Goal: Task Accomplishment & Management: Use online tool/utility

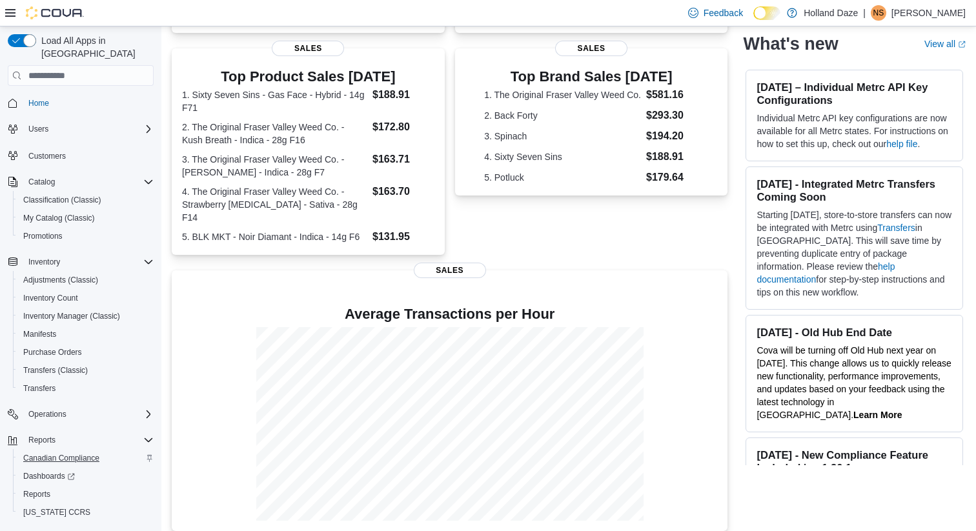
scroll to position [20, 0]
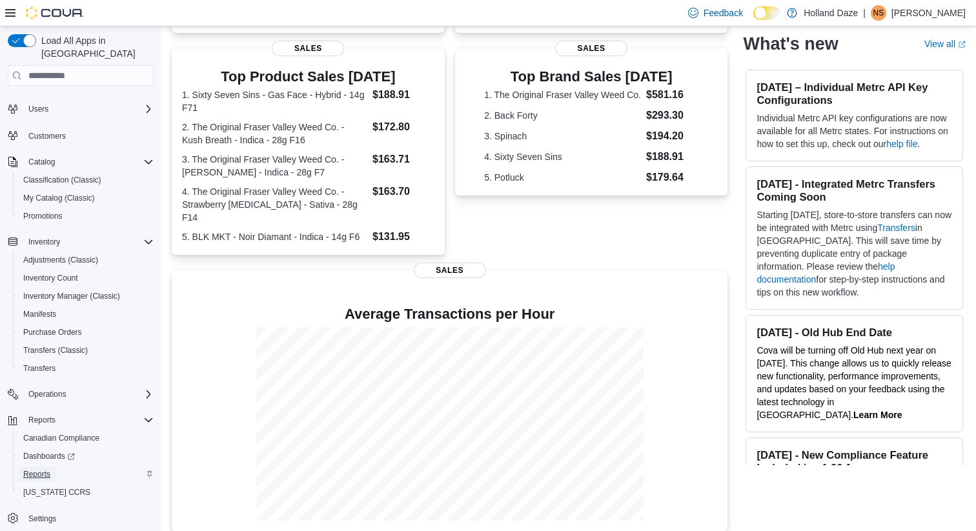
click at [42, 469] on span "Reports" at bounding box center [36, 474] width 27 height 15
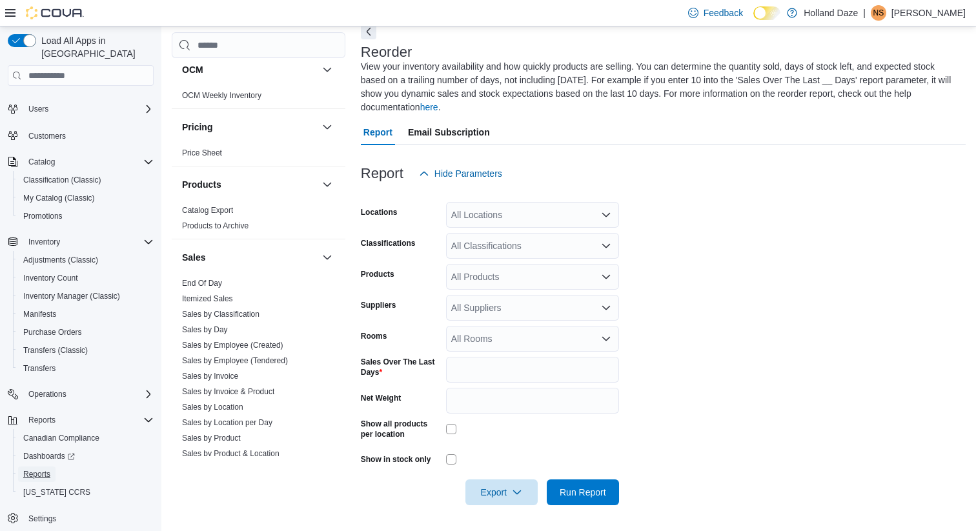
scroll to position [846, 0]
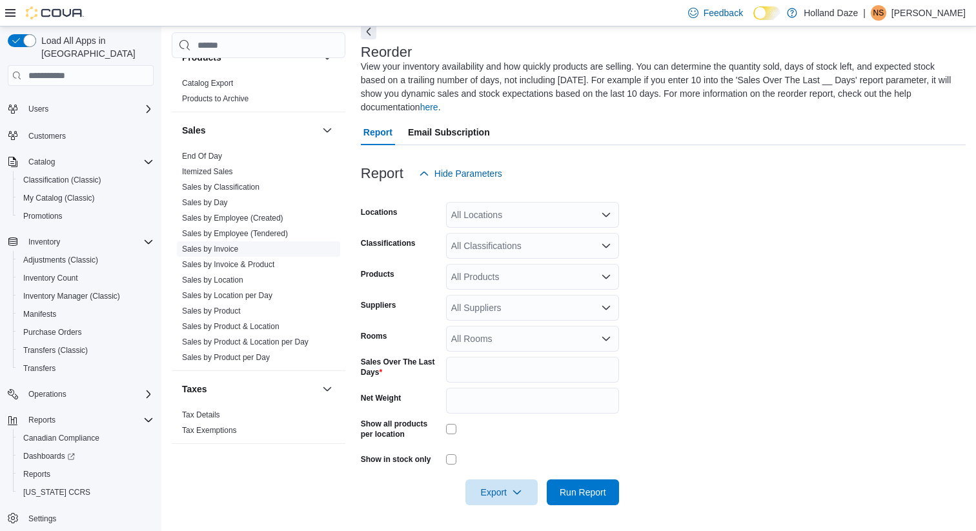
click at [234, 252] on link "Sales by Invoice" at bounding box center [210, 249] width 56 height 9
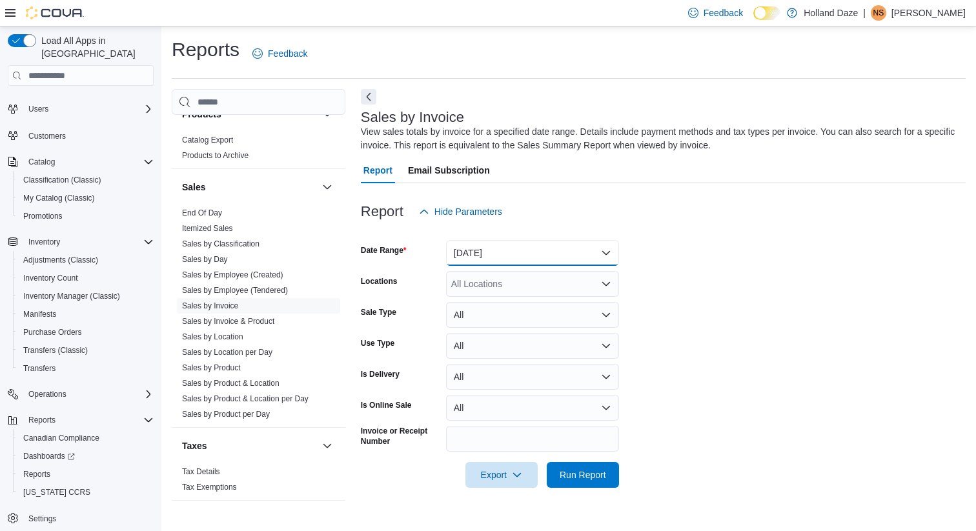
click at [559, 248] on button "Yesterday" at bounding box center [532, 253] width 173 height 26
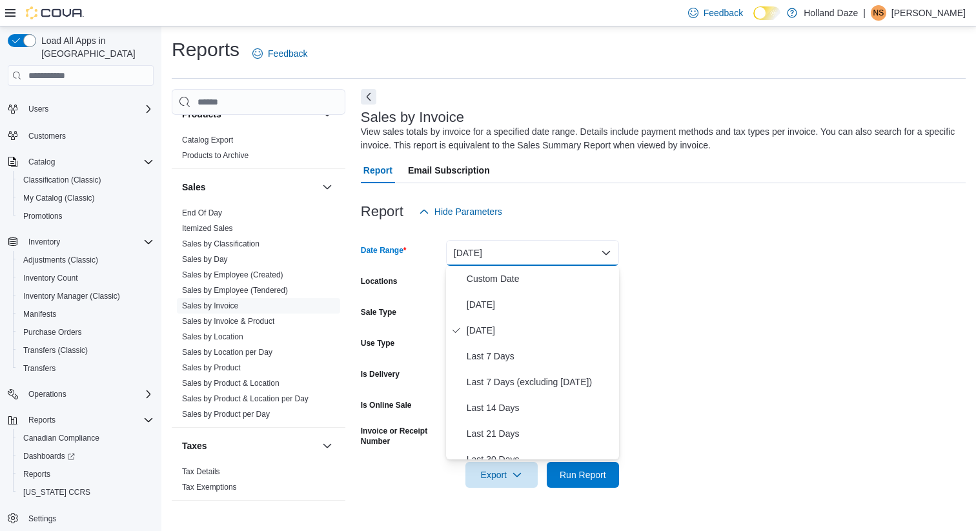
click at [607, 218] on div "Report Hide Parameters" at bounding box center [663, 212] width 605 height 26
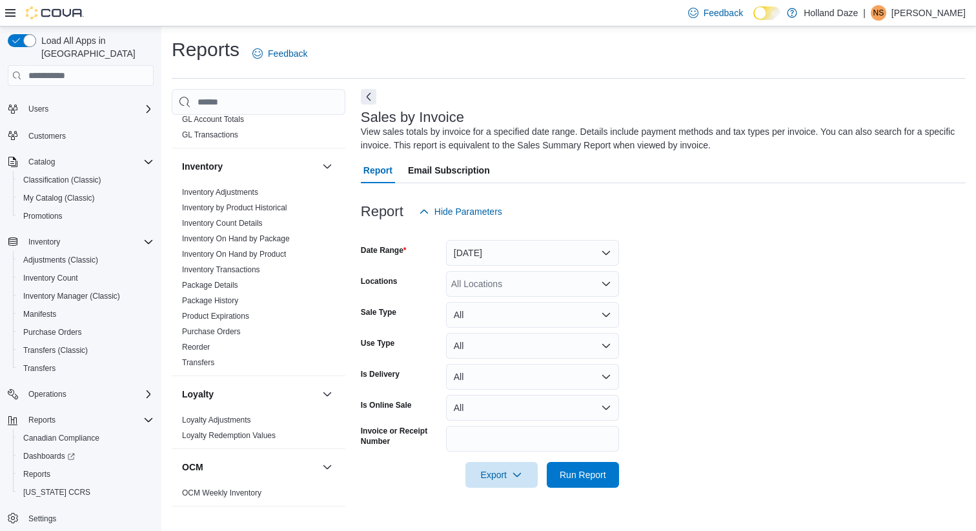
scroll to position [338, 0]
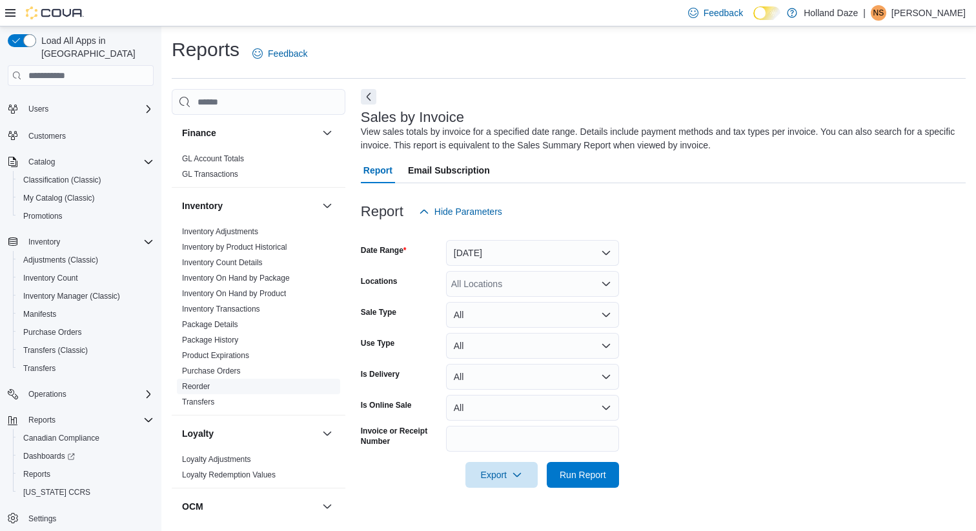
click at [208, 384] on link "Reorder" at bounding box center [196, 386] width 28 height 9
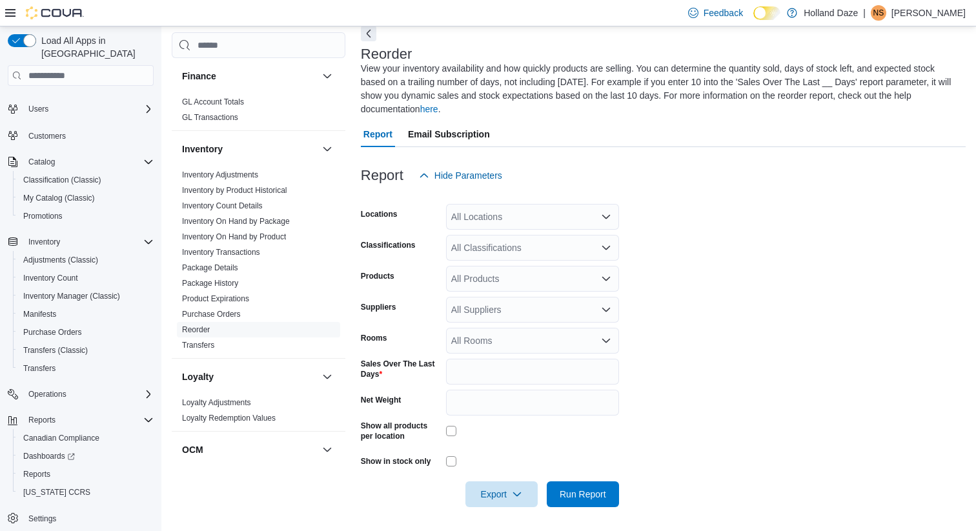
scroll to position [65, 0]
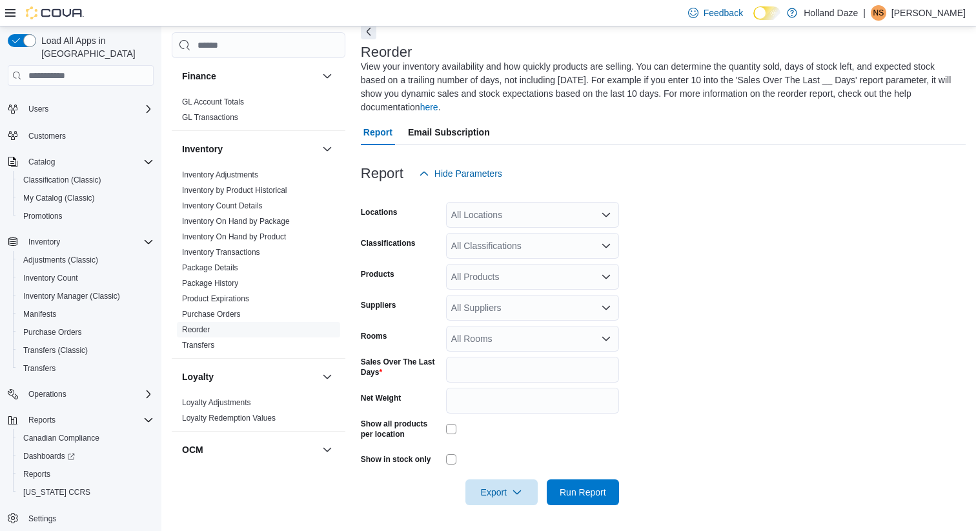
click at [555, 194] on div at bounding box center [663, 194] width 605 height 15
click at [563, 213] on div "All Locations" at bounding box center [532, 215] width 173 height 26
click at [577, 224] on div "All Locations" at bounding box center [532, 215] width 173 height 26
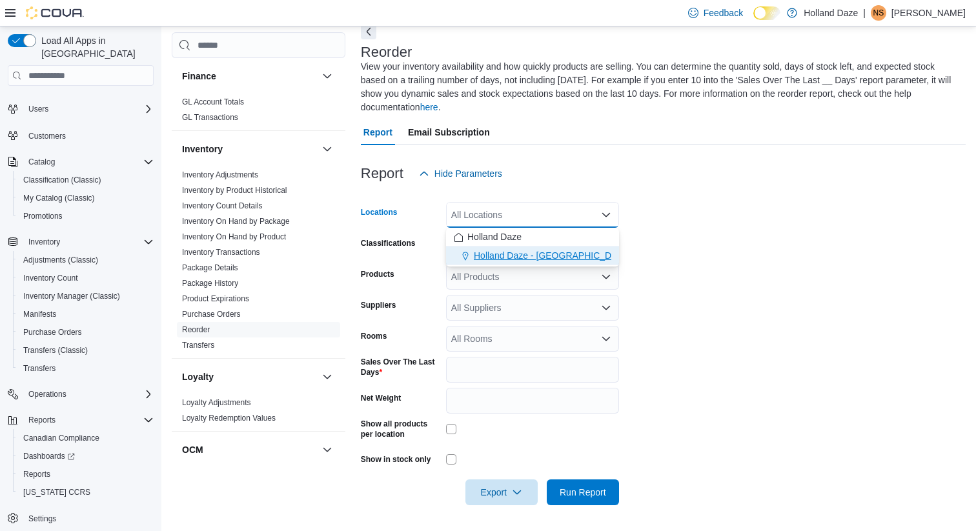
click at [571, 261] on span "Holland Daze - Wasaga Beach" at bounding box center [552, 255] width 156 height 13
click at [672, 269] on form "Locations Holland Daze - Wasaga Beach Combo box. Selected. Holland Daze - Wasag…" at bounding box center [663, 346] width 605 height 319
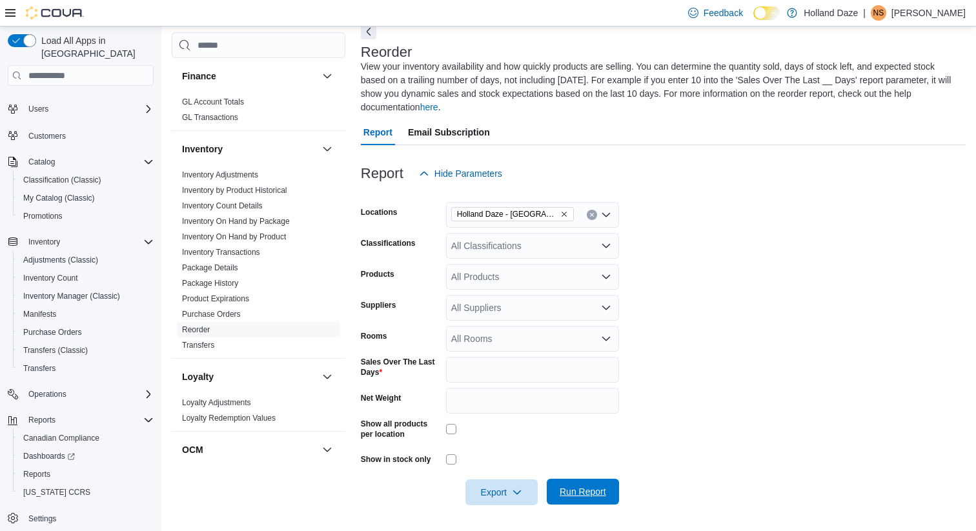
click at [585, 496] on span "Run Report" at bounding box center [583, 492] width 46 height 13
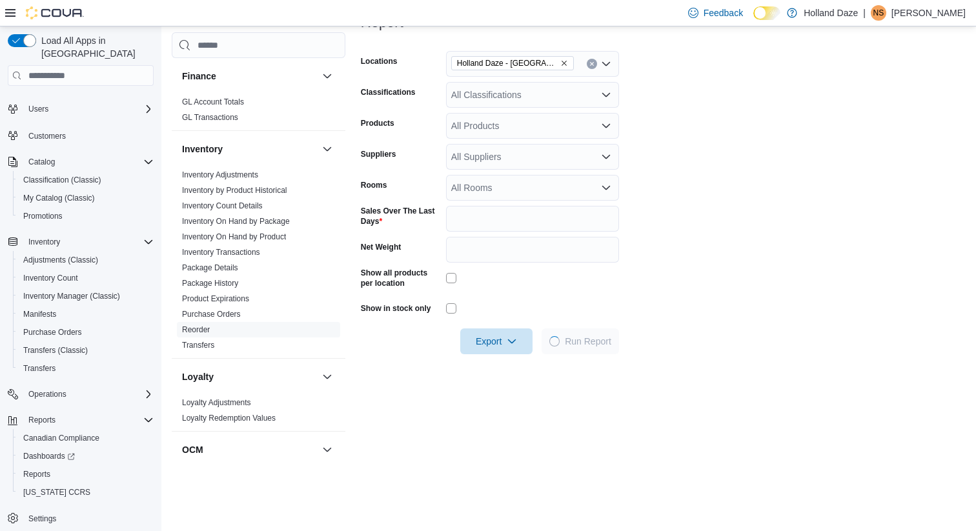
scroll to position [201, 0]
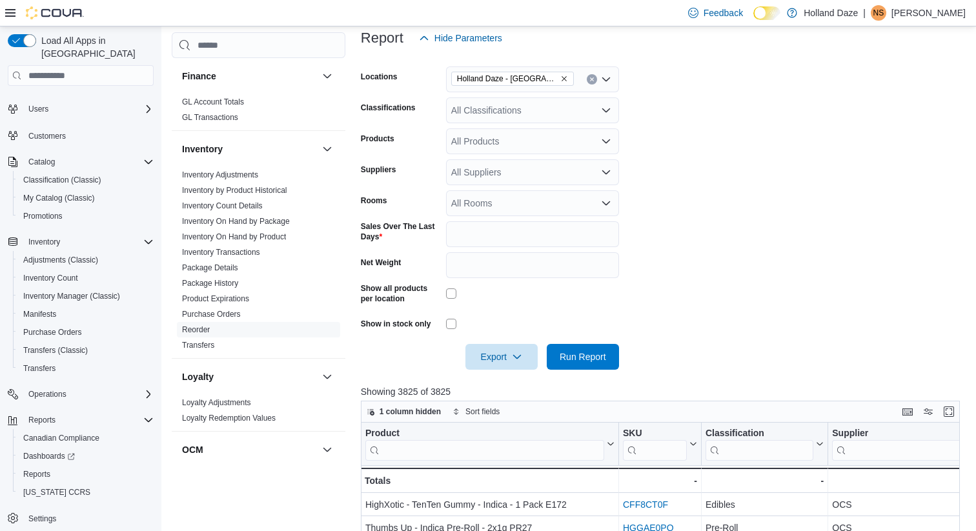
click at [500, 370] on div at bounding box center [663, 377] width 605 height 15
click at [514, 355] on icon "button" at bounding box center [517, 356] width 10 height 10
click at [498, 387] on span "Export to Excel" at bounding box center [502, 383] width 58 height 10
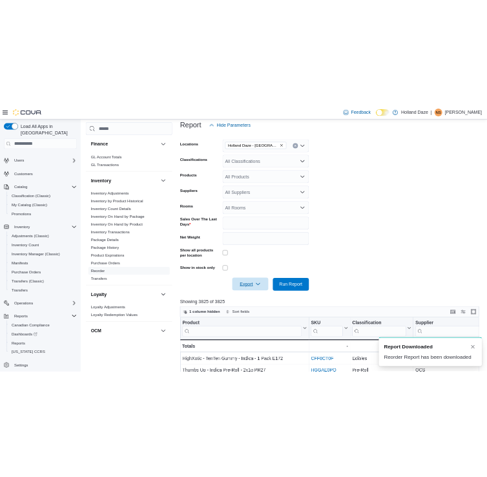
scroll to position [0, 0]
